Goal: Navigation & Orientation: Go to known website

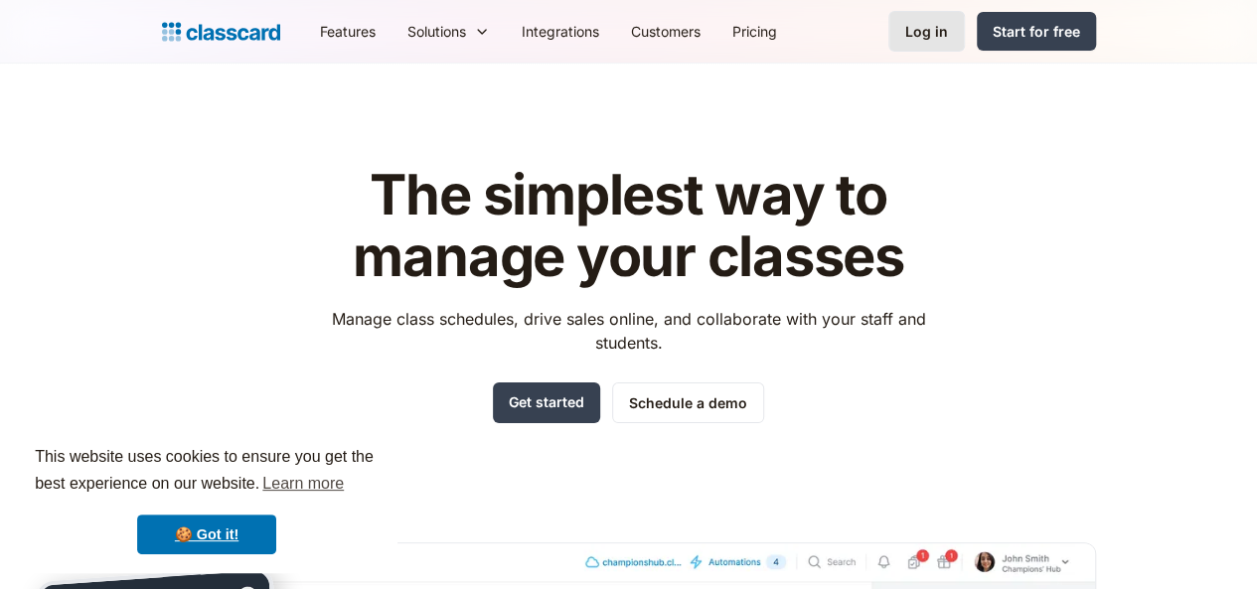
click at [948, 27] on div "Log in" at bounding box center [927, 31] width 43 height 21
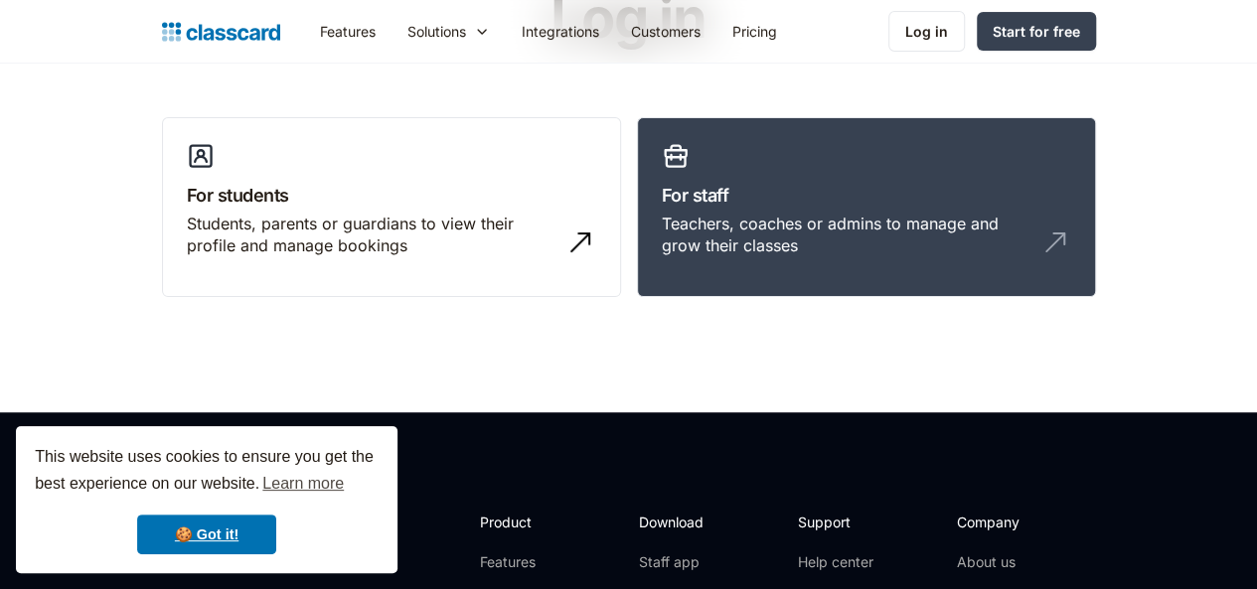
scroll to position [199, 0]
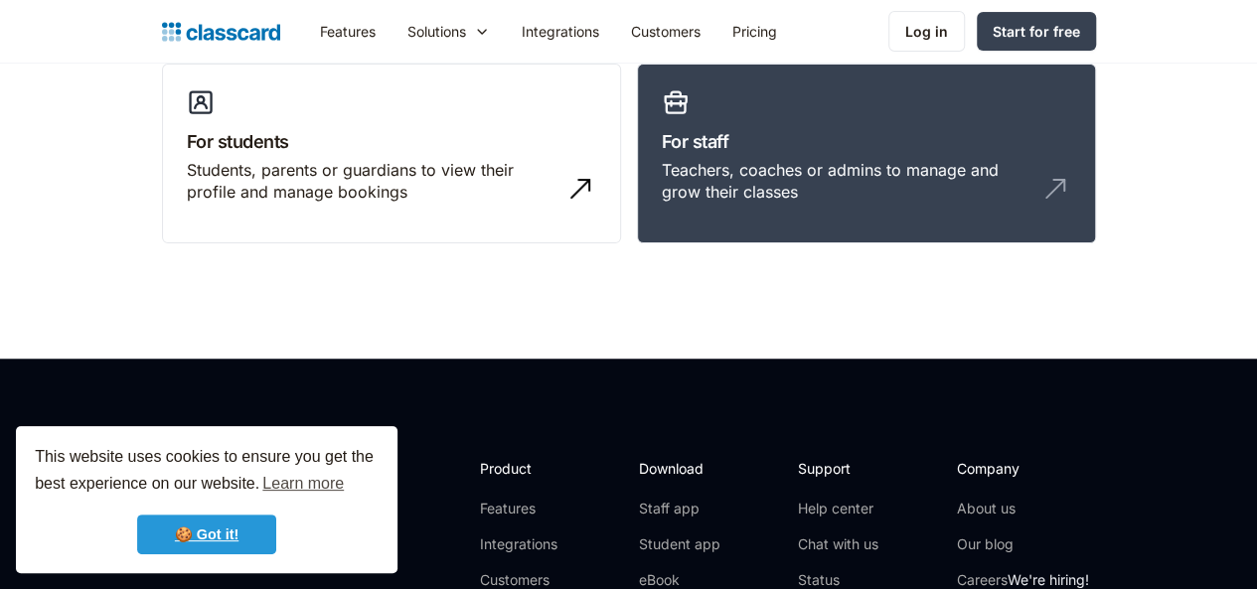
click at [223, 528] on link "🍪 Got it!" at bounding box center [206, 535] width 139 height 40
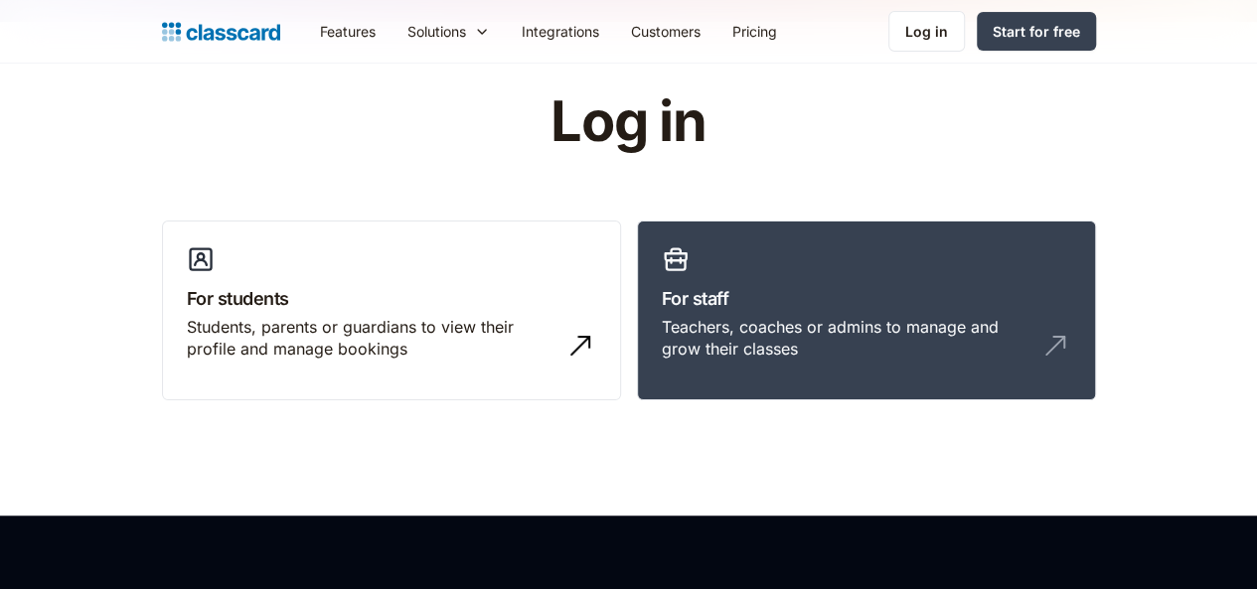
scroll to position [0, 0]
